Goal: Find specific page/section

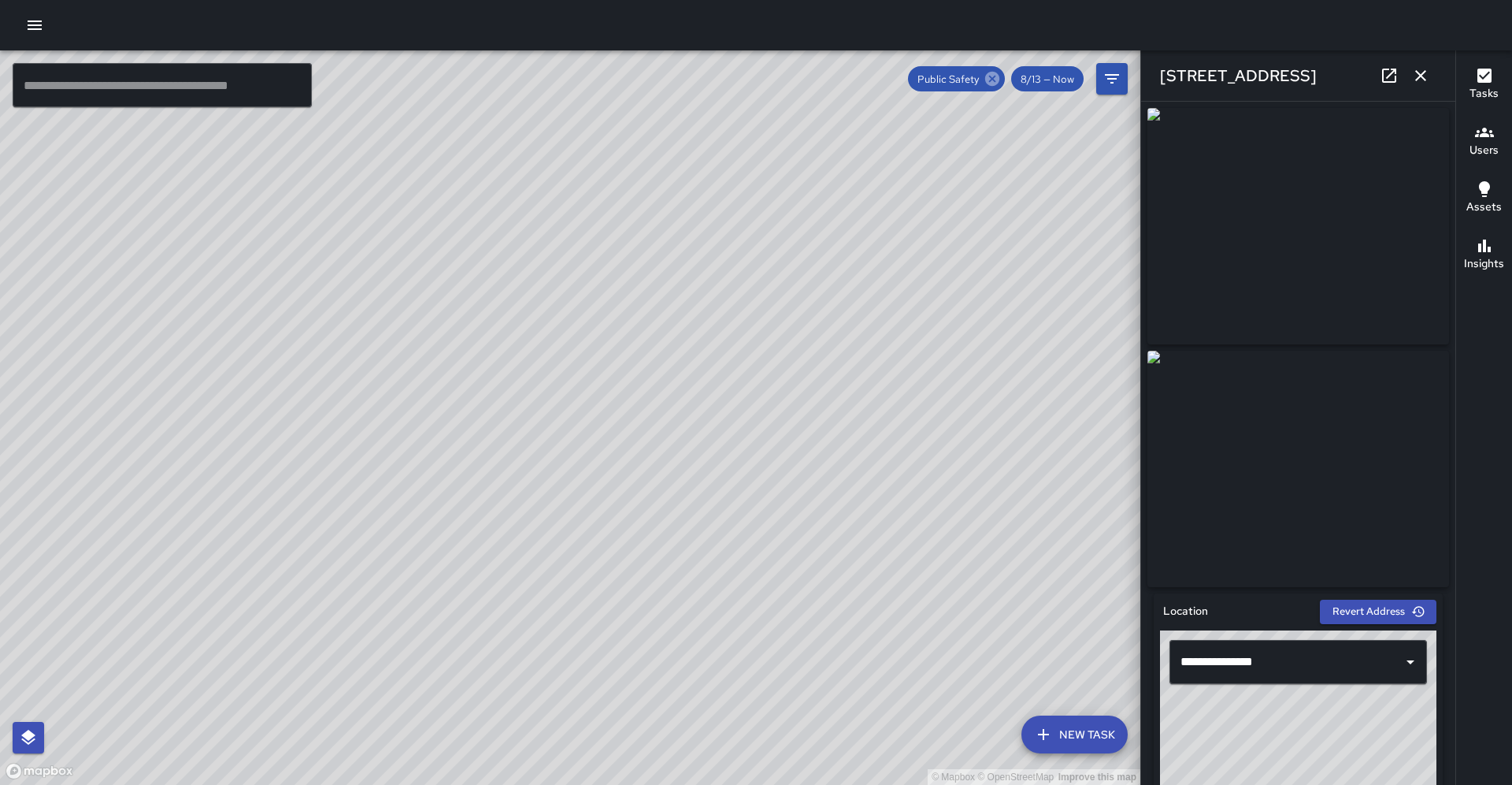
click at [997, 85] on icon at bounding box center [993, 78] width 17 height 17
click at [1422, 79] on icon "button" at bounding box center [1421, 76] width 19 height 19
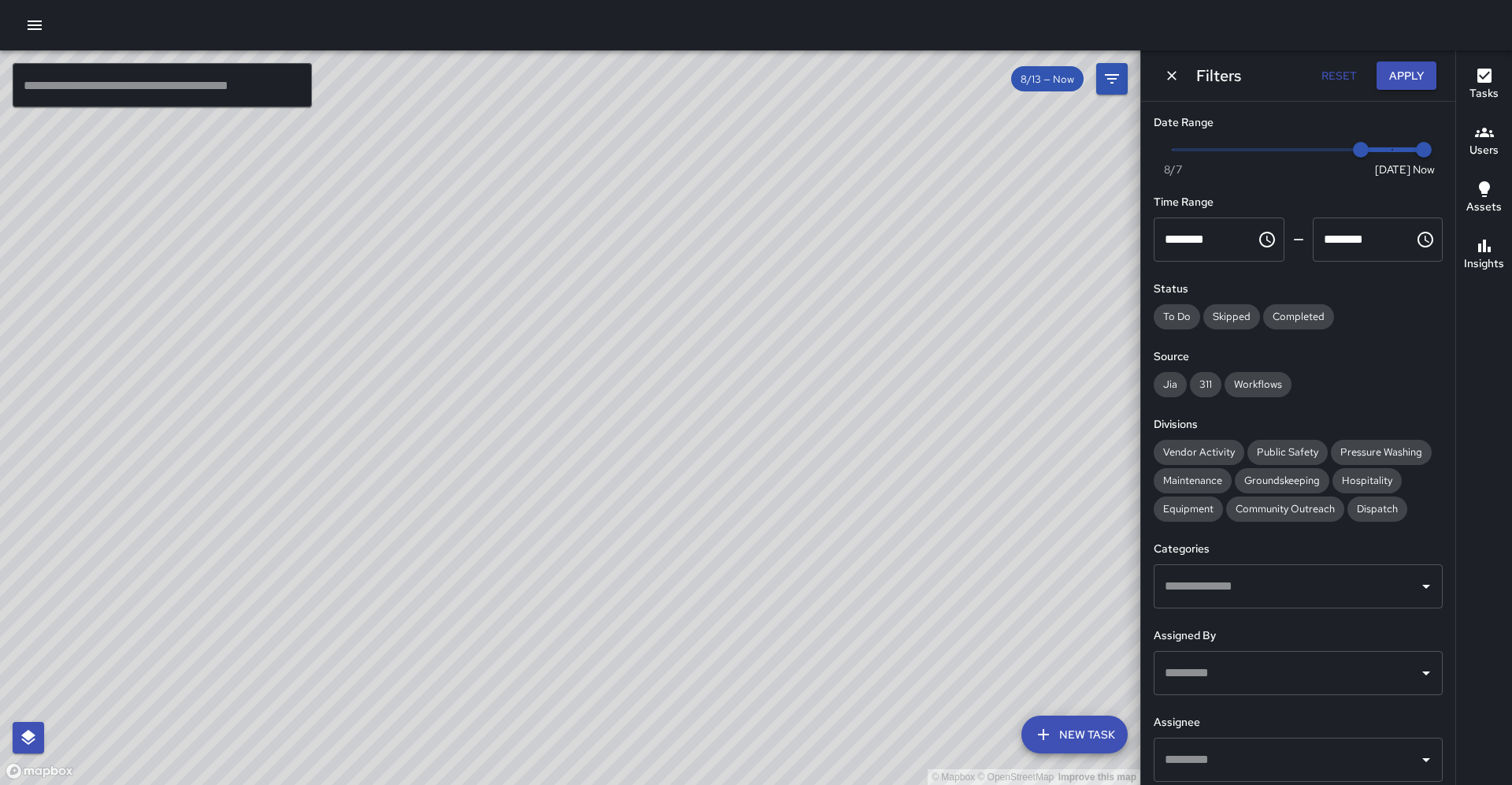
click at [1347, 74] on button "Reset" at bounding box center [1339, 76] width 50 height 29
type input "*"
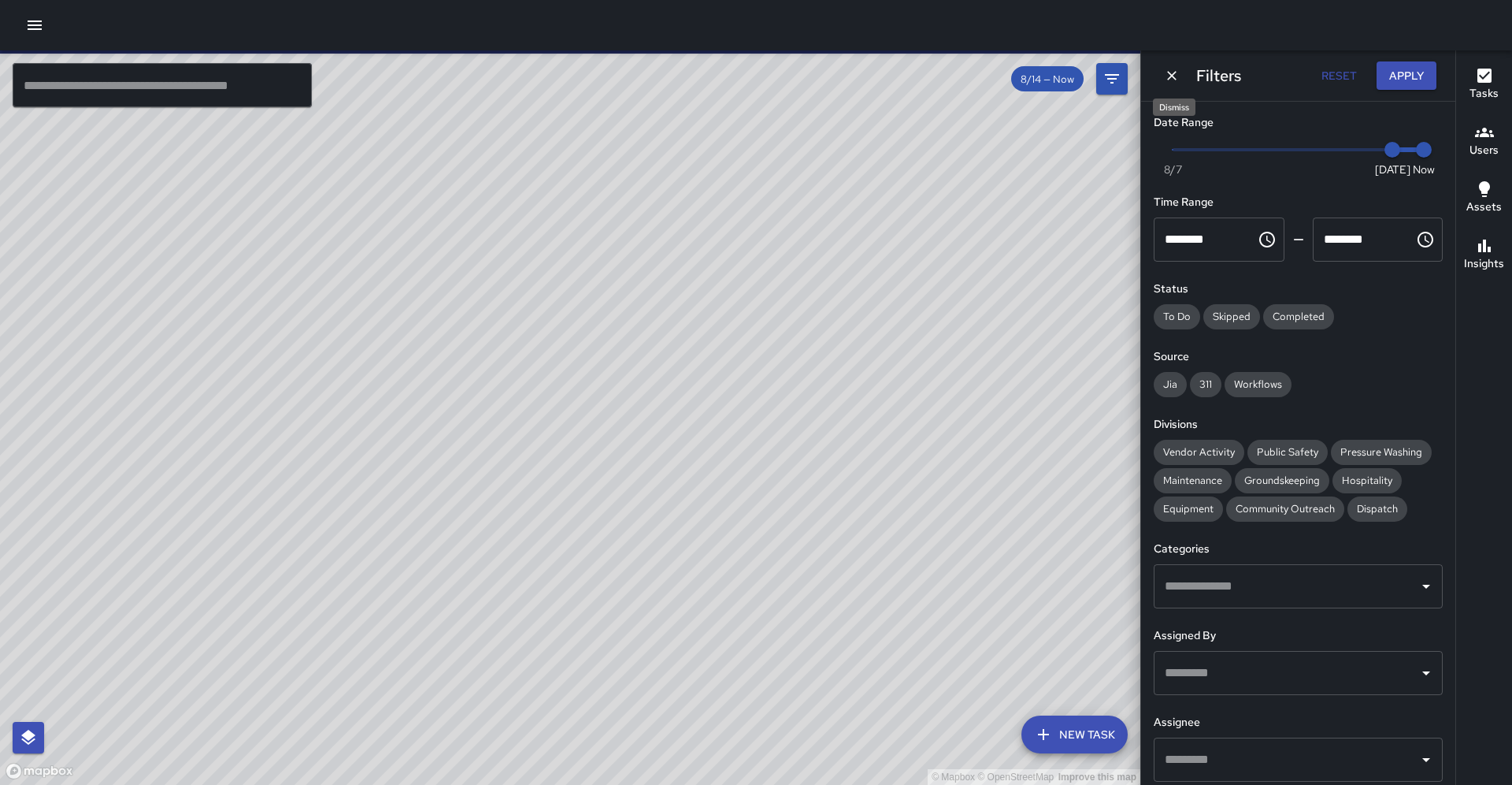
click at [1176, 80] on icon "Dismiss" at bounding box center [1172, 76] width 16 height 16
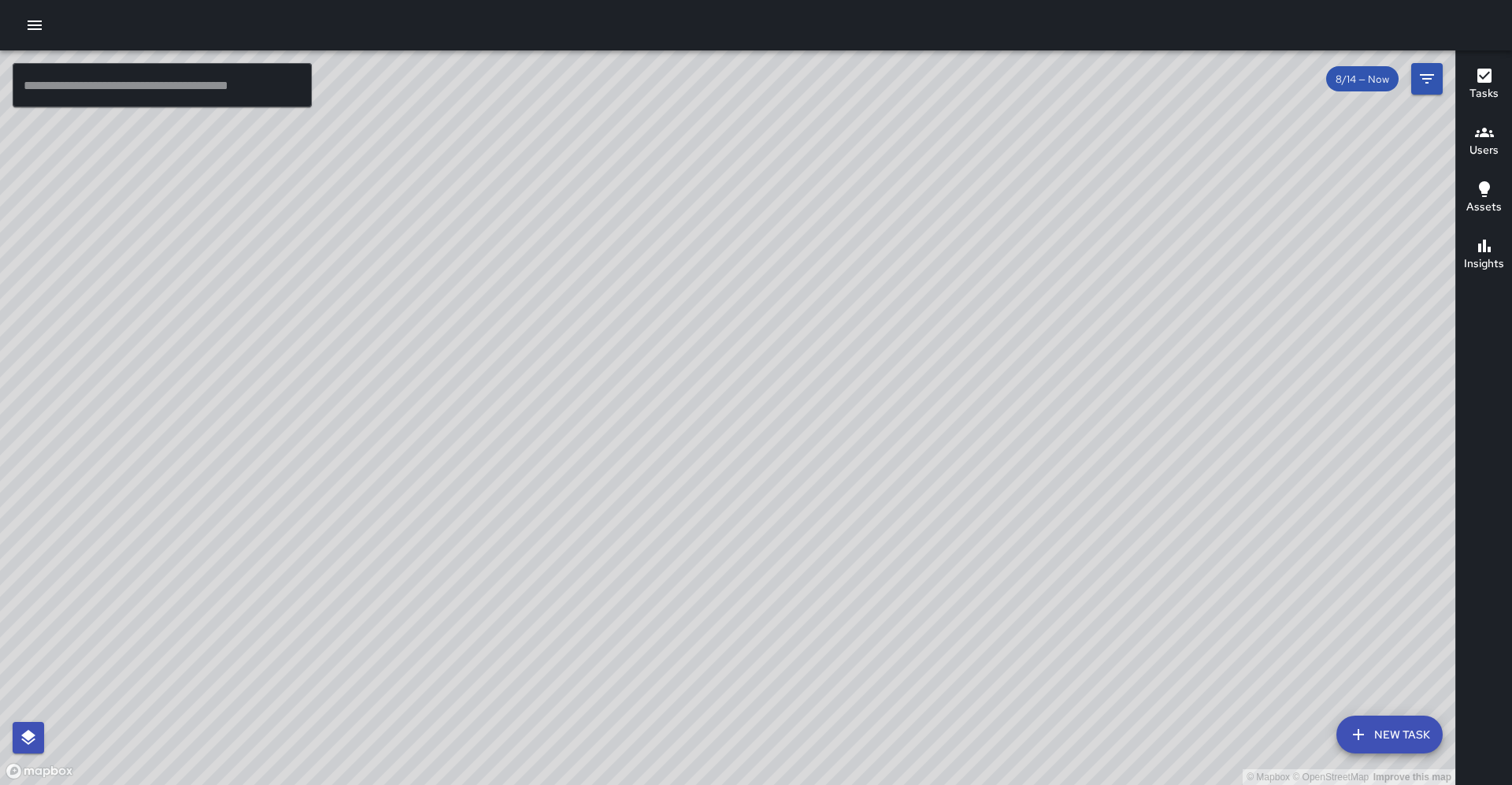
drag, startPoint x: 1082, startPoint y: 280, endPoint x: 952, endPoint y: 415, distance: 187.4
click at [952, 415] on div "© Mapbox © OpenStreetMap Improve this map" at bounding box center [728, 417] width 1456 height 734
click at [1010, 543] on div "© Mapbox © OpenStreetMap Improve this map" at bounding box center [728, 417] width 1456 height 734
drag, startPoint x: 920, startPoint y: 363, endPoint x: 785, endPoint y: 606, distance: 278.0
click at [785, 606] on div "© Mapbox © OpenStreetMap Improve this map" at bounding box center [728, 417] width 1456 height 734
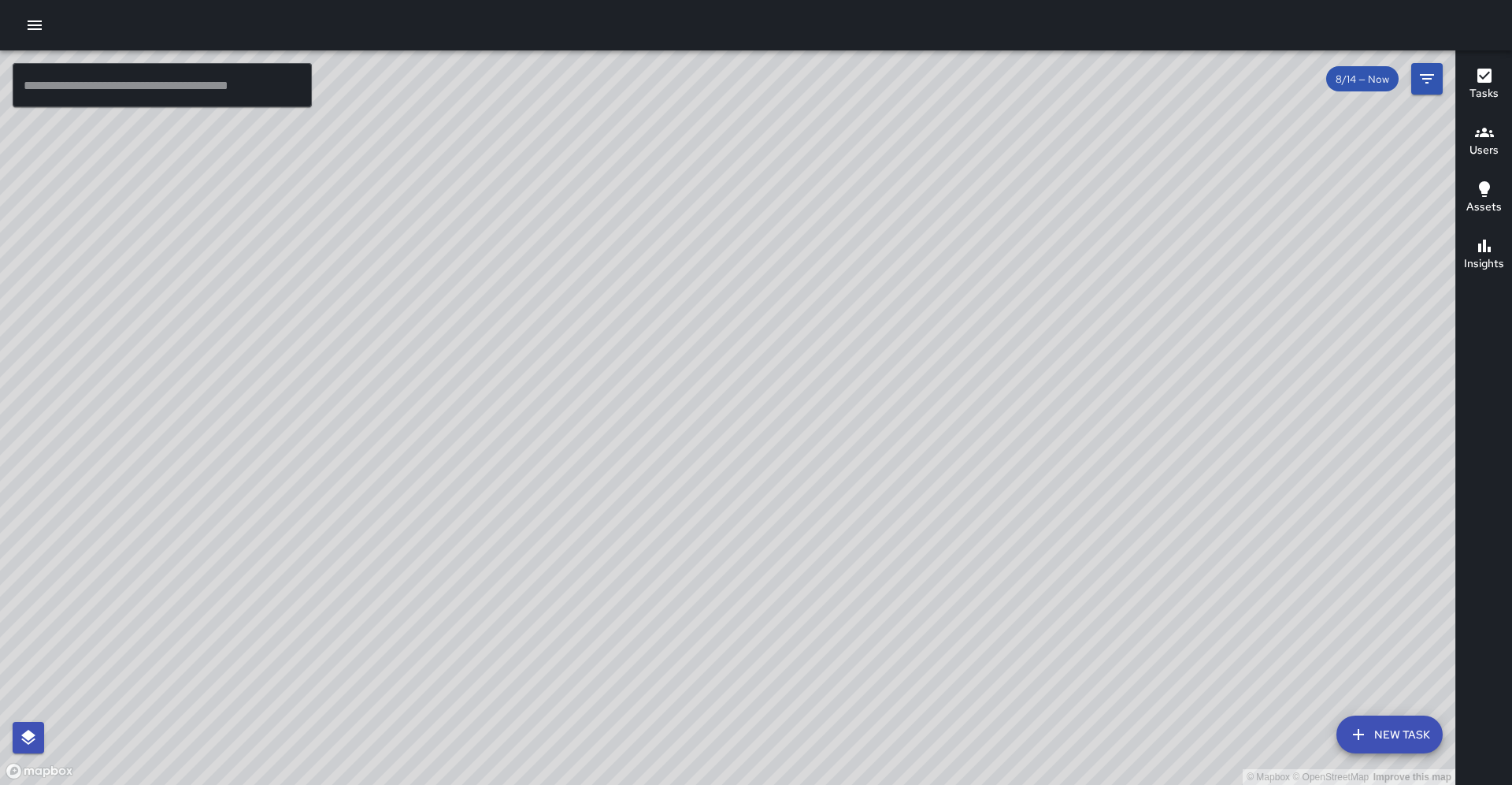
drag, startPoint x: 812, startPoint y: 459, endPoint x: 695, endPoint y: 591, distance: 176.4
click at [698, 592] on div "© Mapbox © OpenStreetMap Improve this map" at bounding box center [728, 417] width 1456 height 734
drag, startPoint x: 505, startPoint y: 449, endPoint x: 435, endPoint y: 497, distance: 84.9
click at [435, 497] on div "© Mapbox © OpenStreetMap Improve this map" at bounding box center [728, 417] width 1456 height 734
drag, startPoint x: 499, startPoint y: 418, endPoint x: 449, endPoint y: 554, distance: 144.9
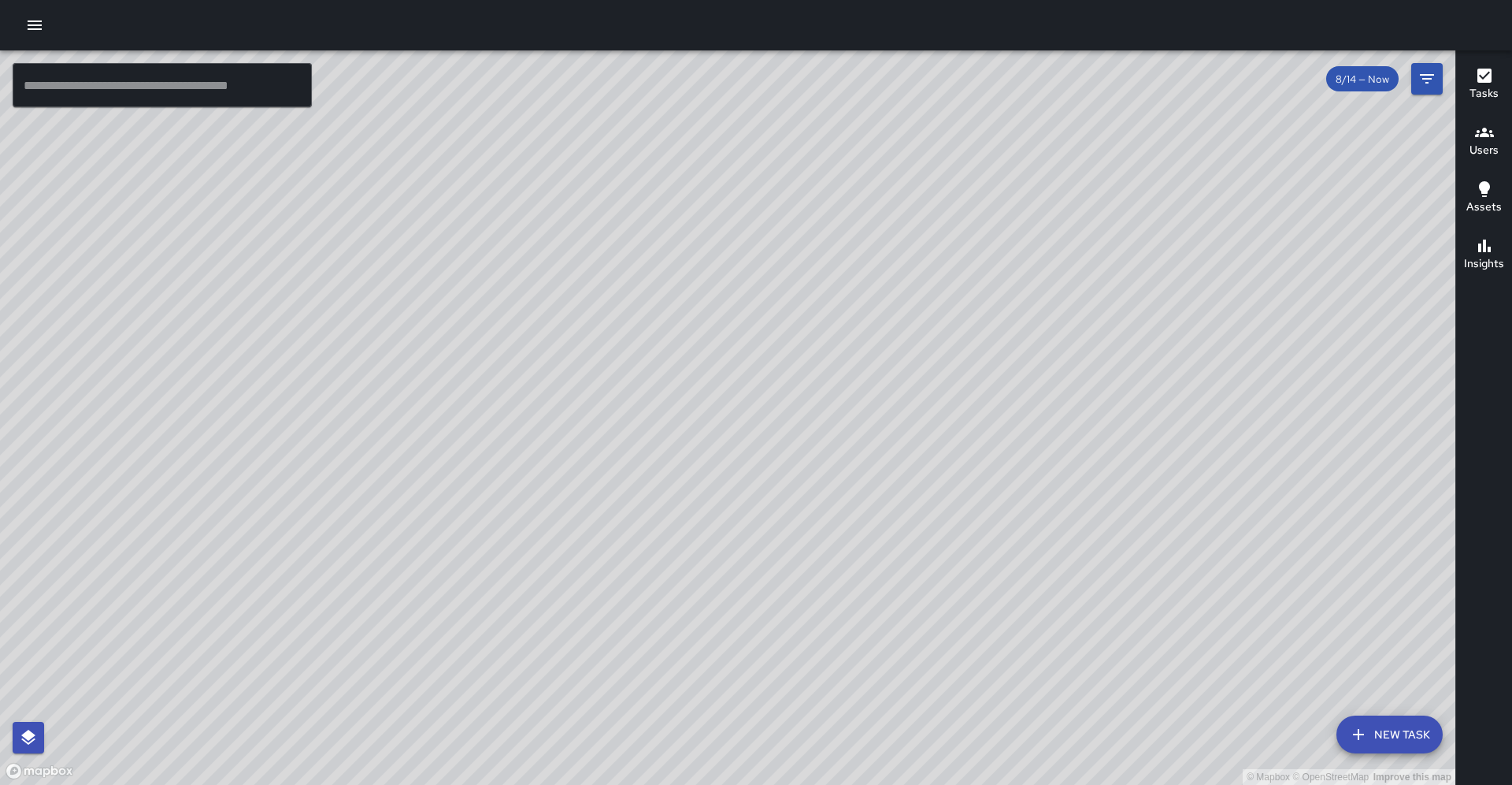
click at [443, 562] on div "© Mapbox © OpenStreetMap Improve this map" at bounding box center [728, 417] width 1456 height 734
drag, startPoint x: 536, startPoint y: 292, endPoint x: 443, endPoint y: 624, distance: 344.8
click at [443, 624] on div "© Mapbox © OpenStreetMap Improve this map" at bounding box center [728, 417] width 1456 height 734
drag, startPoint x: 352, startPoint y: 495, endPoint x: 606, endPoint y: 391, distance: 274.5
click at [624, 344] on div "© Mapbox © OpenStreetMap Improve this map" at bounding box center [728, 417] width 1456 height 734
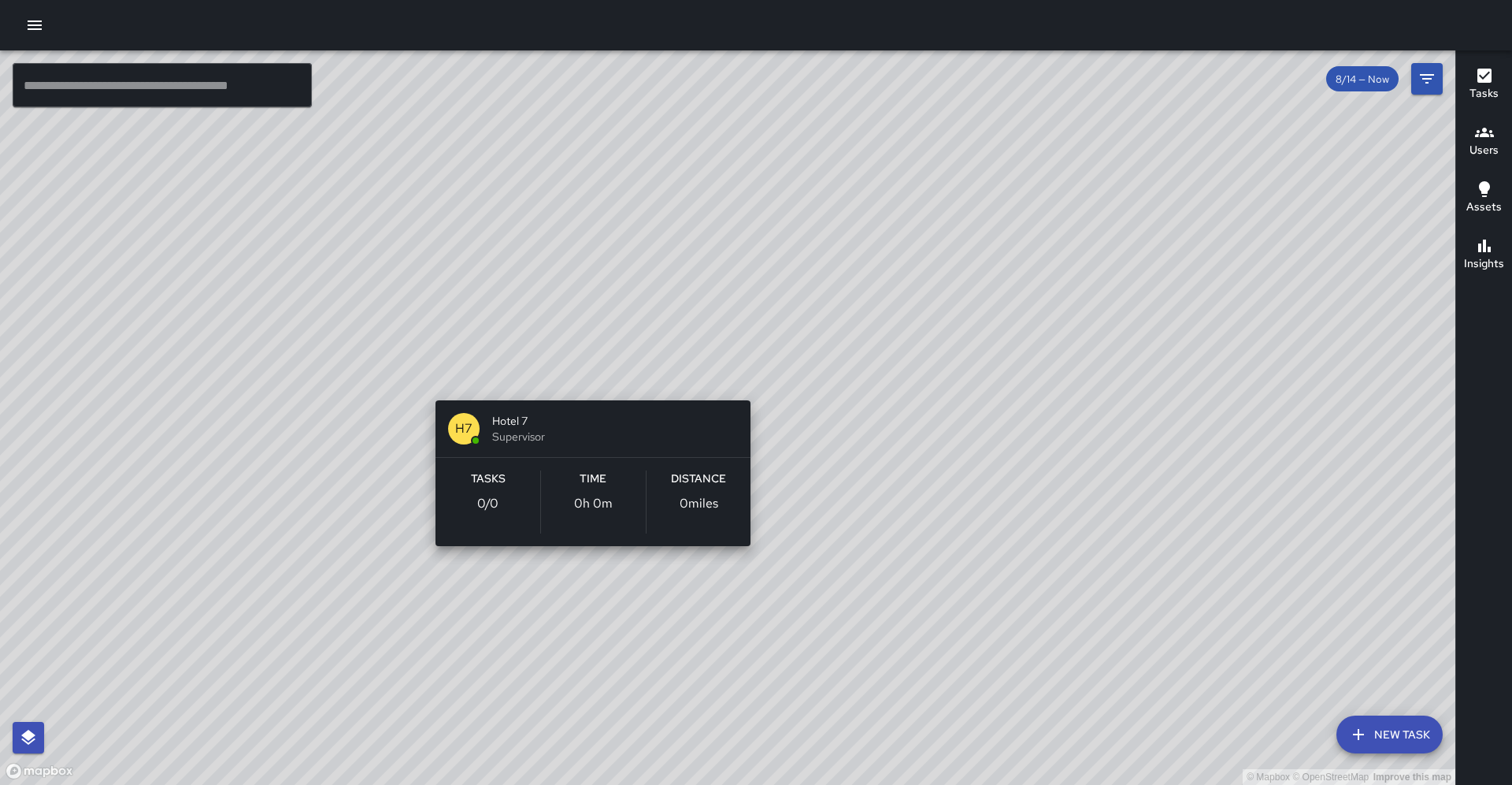
drag, startPoint x: 515, startPoint y: 685, endPoint x: 591, endPoint y: 392, distance: 302.7
click at [591, 392] on div "© Mapbox © OpenStreetMap Improve this map H7 Hotel 7 Supervisor Tasks 0 / 0 Tim…" at bounding box center [728, 417] width 1456 height 734
click at [582, 386] on div "© Mapbox © OpenStreetMap Improve this map H7 Hotel 7 Supervisor Tasks 0 / 0 Tim…" at bounding box center [728, 417] width 1456 height 734
click at [580, 386] on div "© Mapbox © OpenStreetMap Improve this map H7 Hotel 7 Supervisor Tasks 0 / 0 Tim…" at bounding box center [728, 417] width 1456 height 734
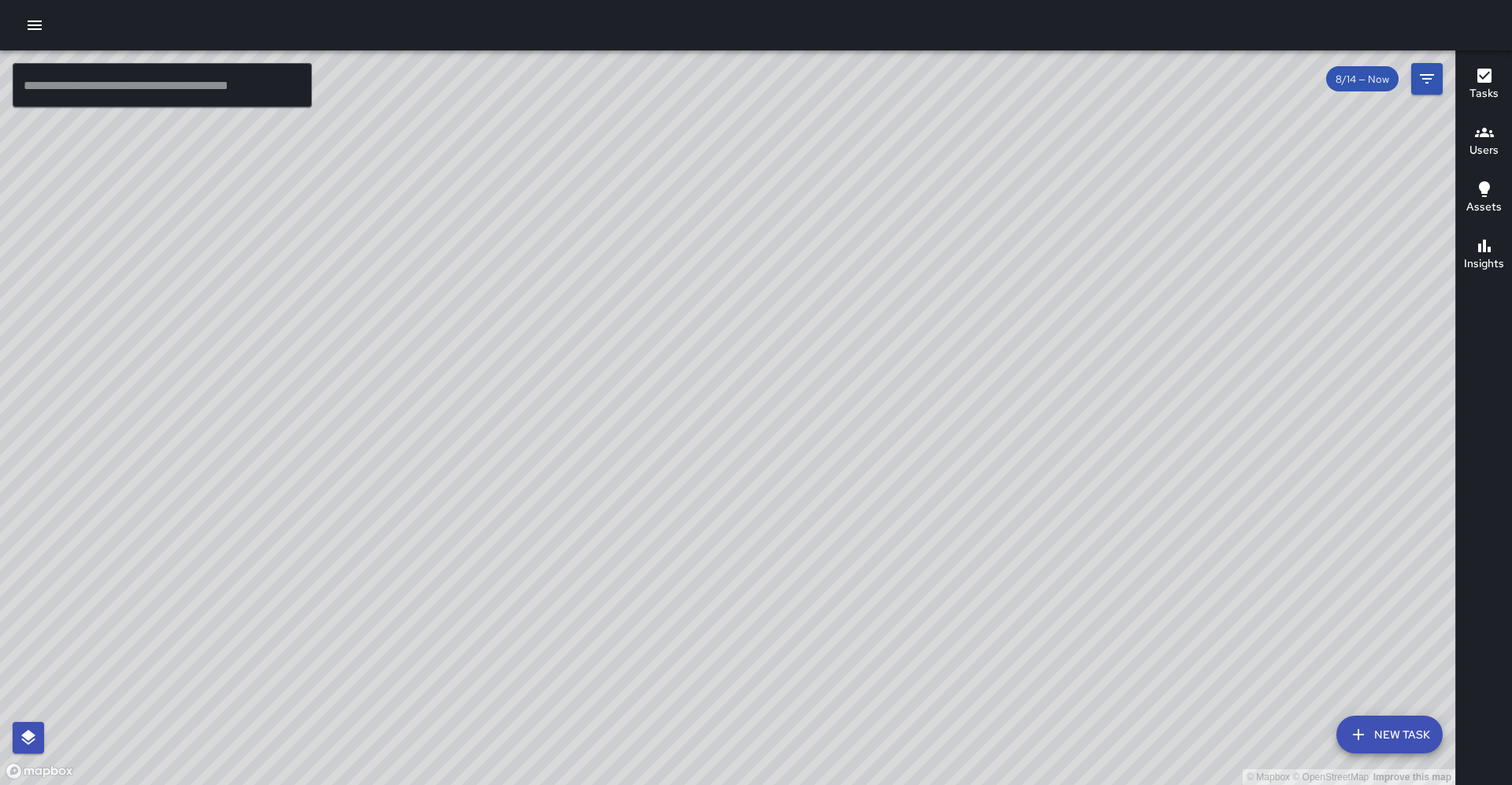
click at [485, 365] on div "© Mapbox © OpenStreetMap Improve this map E2 Echo [STREET_ADDRESS] Completed on…" at bounding box center [728, 417] width 1456 height 734
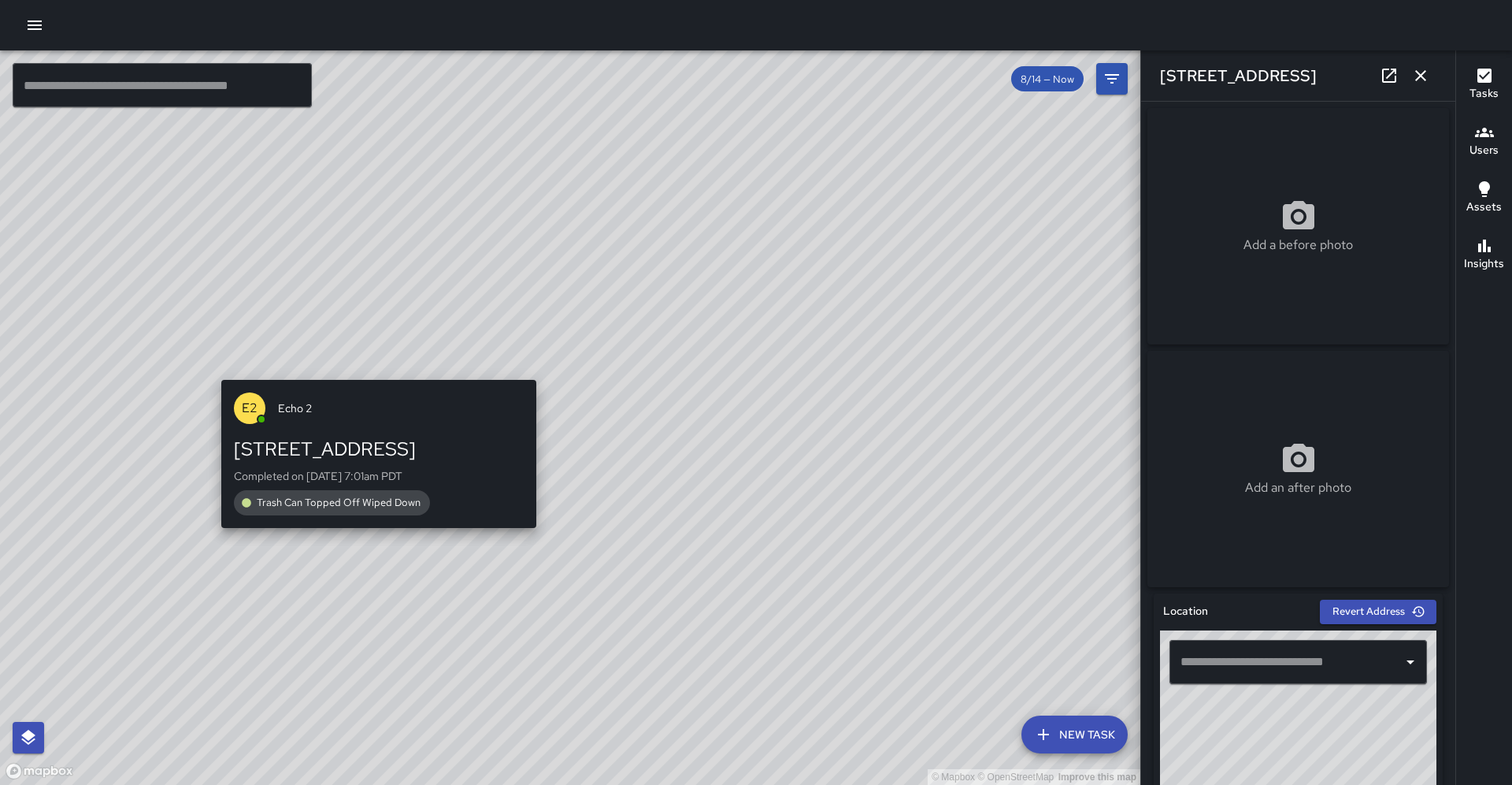
type input "**********"
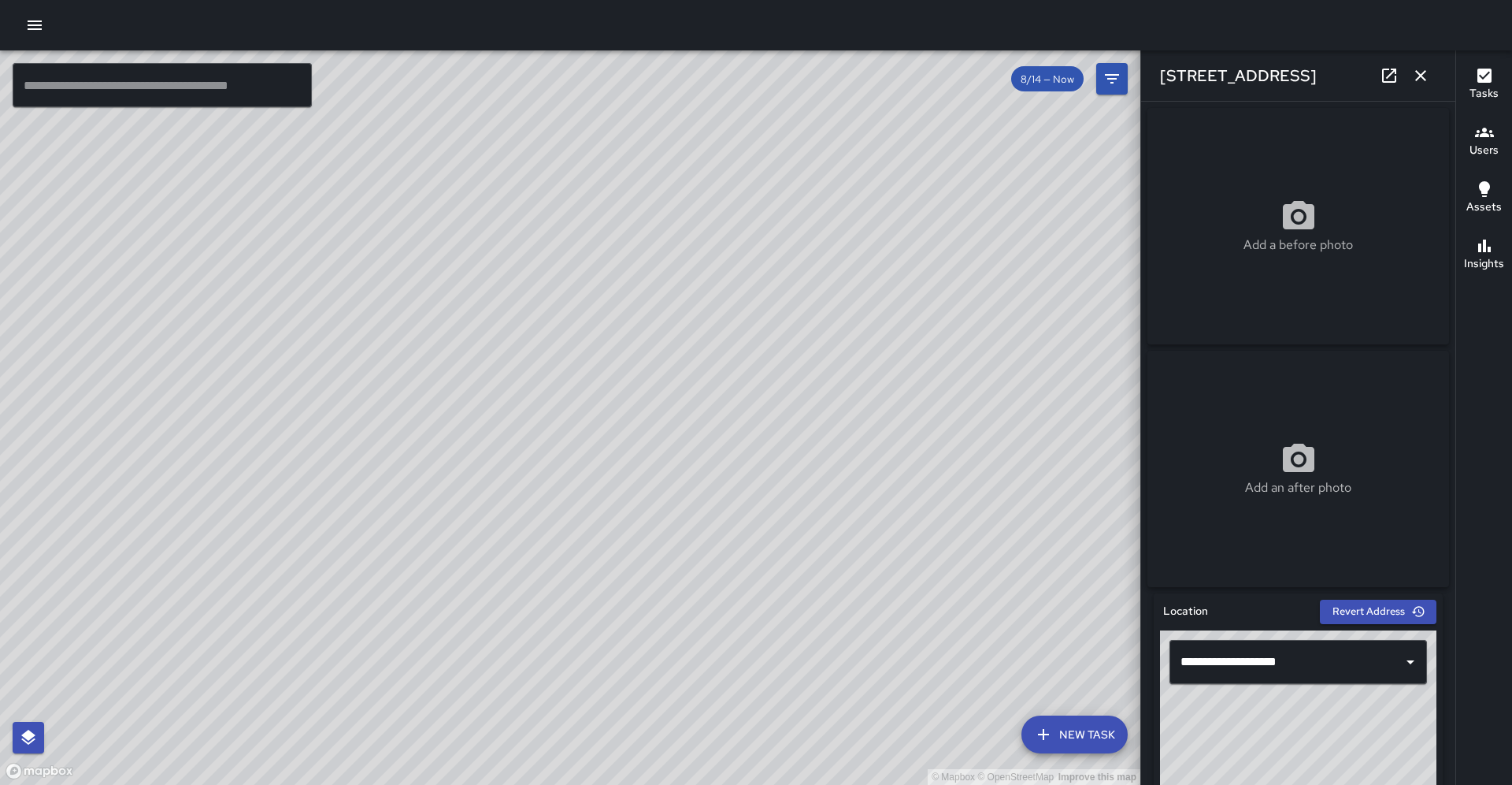
drag, startPoint x: 662, startPoint y: 334, endPoint x: 380, endPoint y: 550, distance: 355.2
click at [343, 576] on div "© Mapbox © OpenStreetMap Improve this map" at bounding box center [570, 417] width 1140 height 734
click at [485, 499] on div "© Mapbox © OpenStreetMap Improve this map" at bounding box center [570, 417] width 1140 height 734
drag, startPoint x: 590, startPoint y: 416, endPoint x: 737, endPoint y: 229, distance: 237.9
click at [737, 229] on div "© Mapbox © OpenStreetMap Improve this map" at bounding box center [570, 417] width 1140 height 734
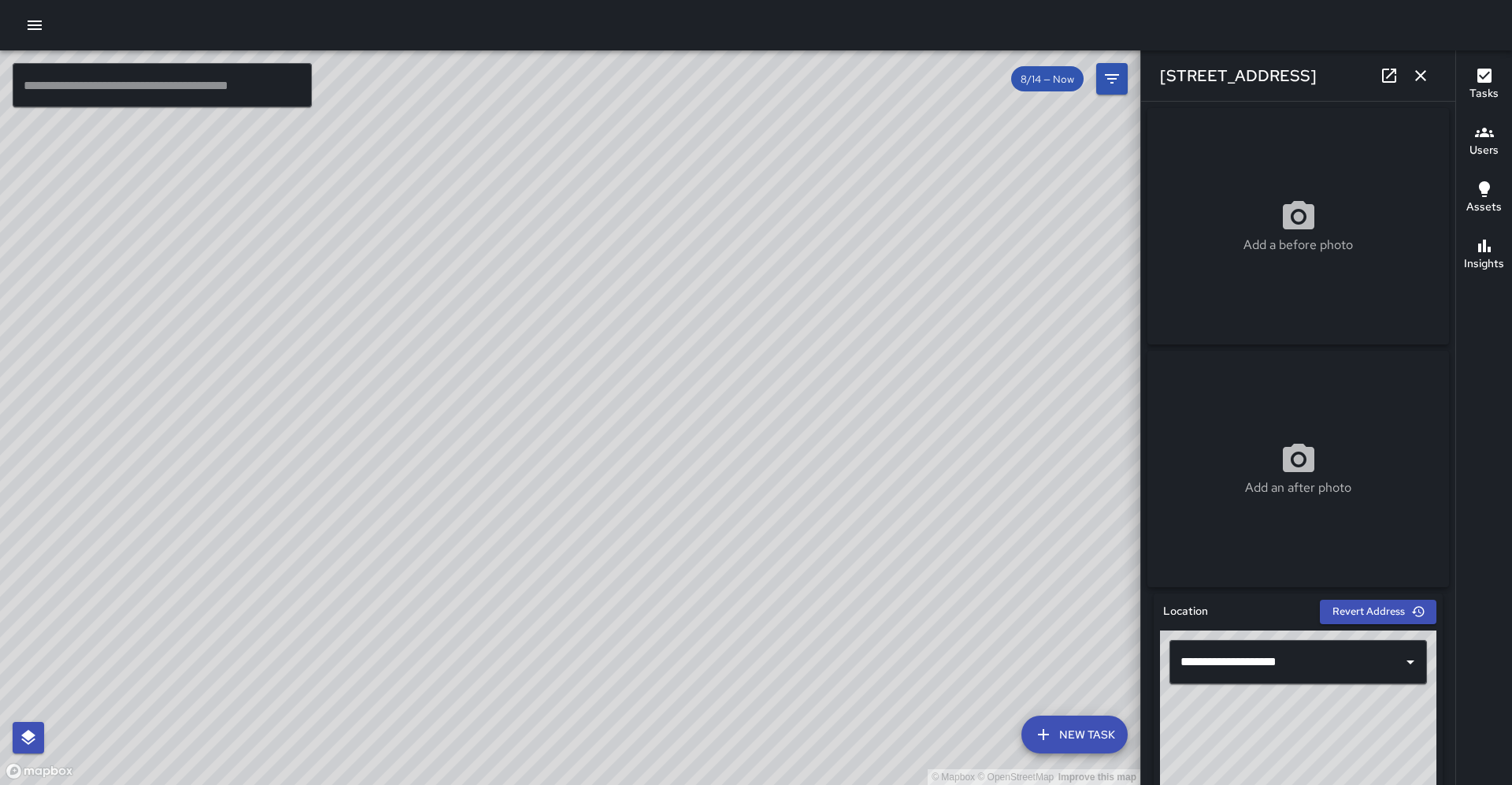
drag, startPoint x: 531, startPoint y: 251, endPoint x: 287, endPoint y: 652, distance: 469.4
click at [267, 669] on div "© Mapbox © OpenStreetMap Improve this map" at bounding box center [570, 417] width 1140 height 734
drag, startPoint x: 483, startPoint y: 416, endPoint x: 375, endPoint y: 644, distance: 252.3
click at [375, 644] on div "© Mapbox © OpenStreetMap Improve this map" at bounding box center [570, 417] width 1140 height 734
drag, startPoint x: 449, startPoint y: 448, endPoint x: 355, endPoint y: 631, distance: 205.7
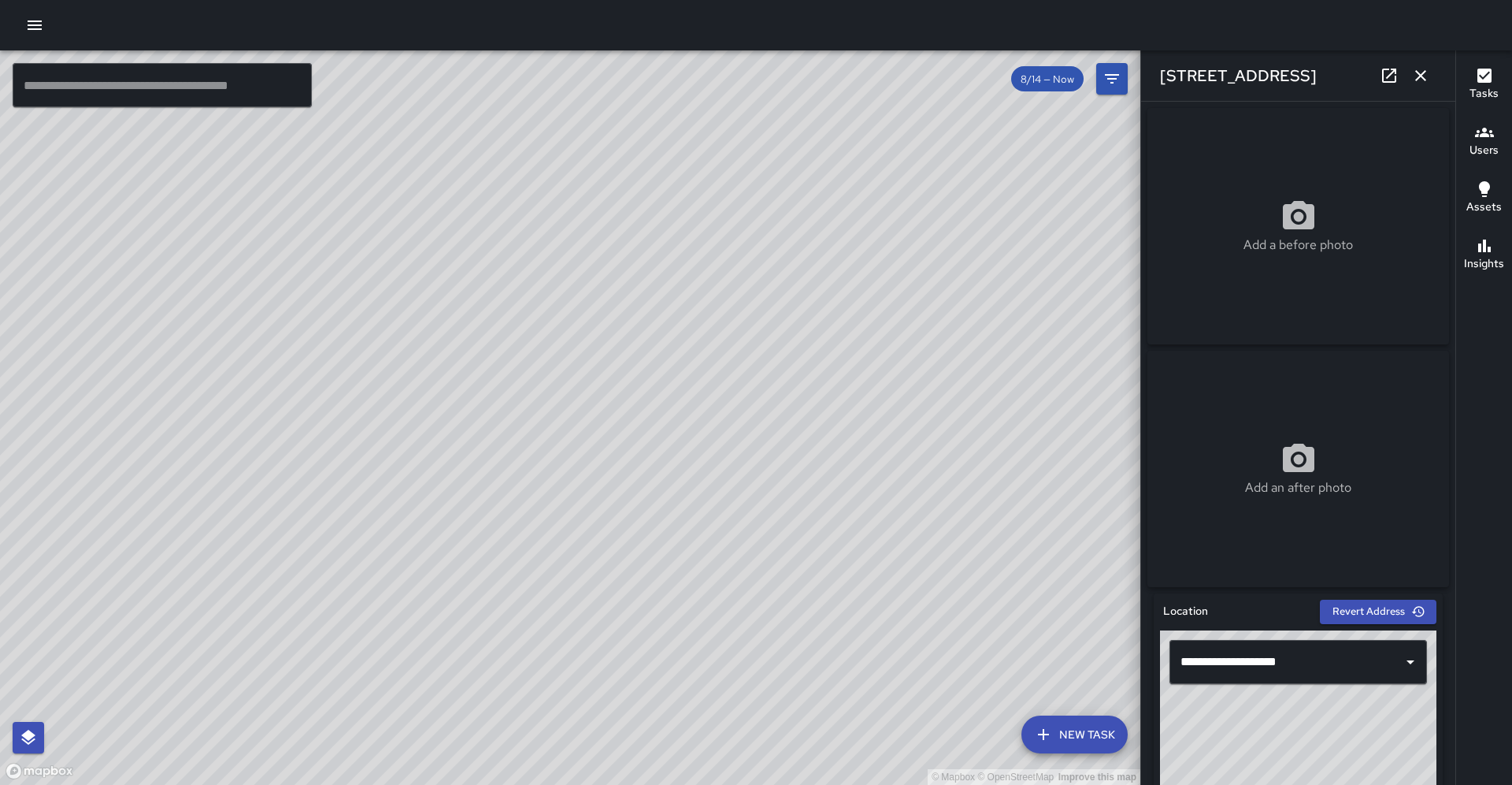
click at [355, 631] on div "© Mapbox © OpenStreetMap Improve this map" at bounding box center [570, 417] width 1140 height 734
drag, startPoint x: 333, startPoint y: 464, endPoint x: 577, endPoint y: 517, distance: 249.7
click at [581, 513] on div "© Mapbox © OpenStreetMap Improve this map" at bounding box center [570, 417] width 1140 height 734
